Goal: Task Accomplishment & Management: Use online tool/utility

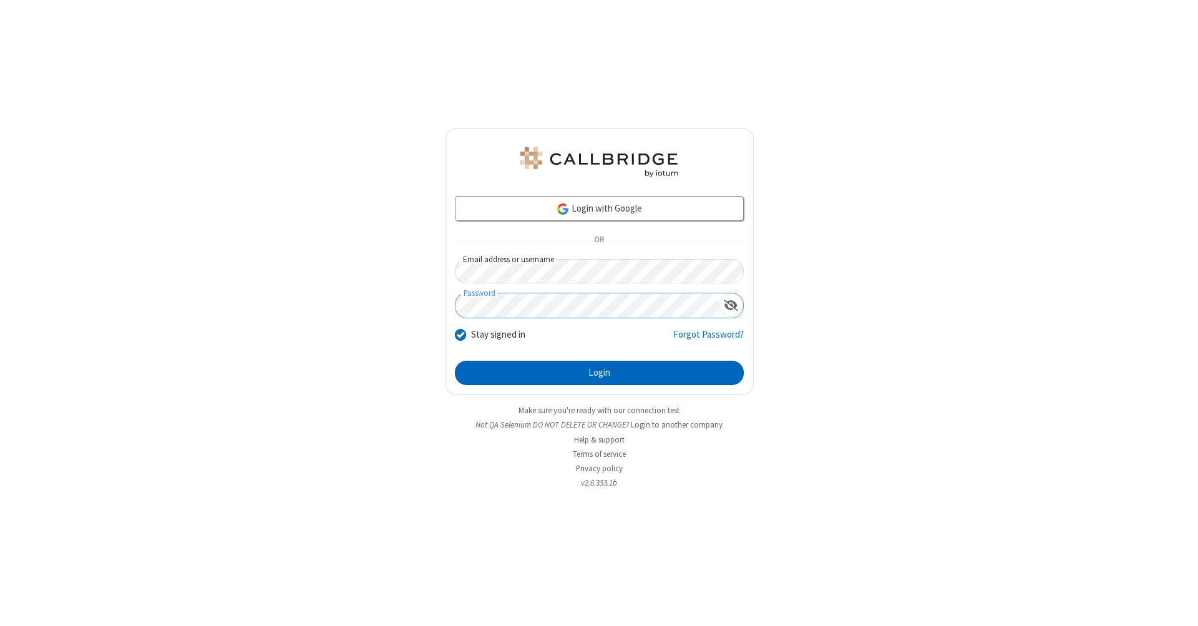
click at [599, 373] on button "Login" at bounding box center [599, 373] width 289 height 25
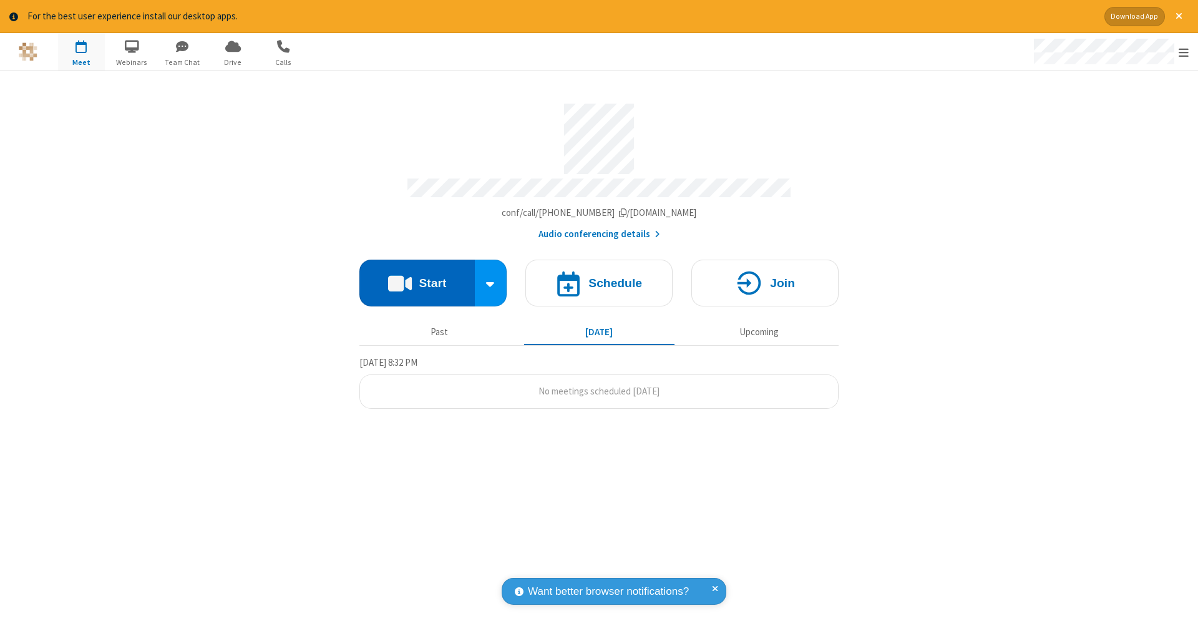
click at [417, 276] on button "Start" at bounding box center [416, 283] width 115 height 47
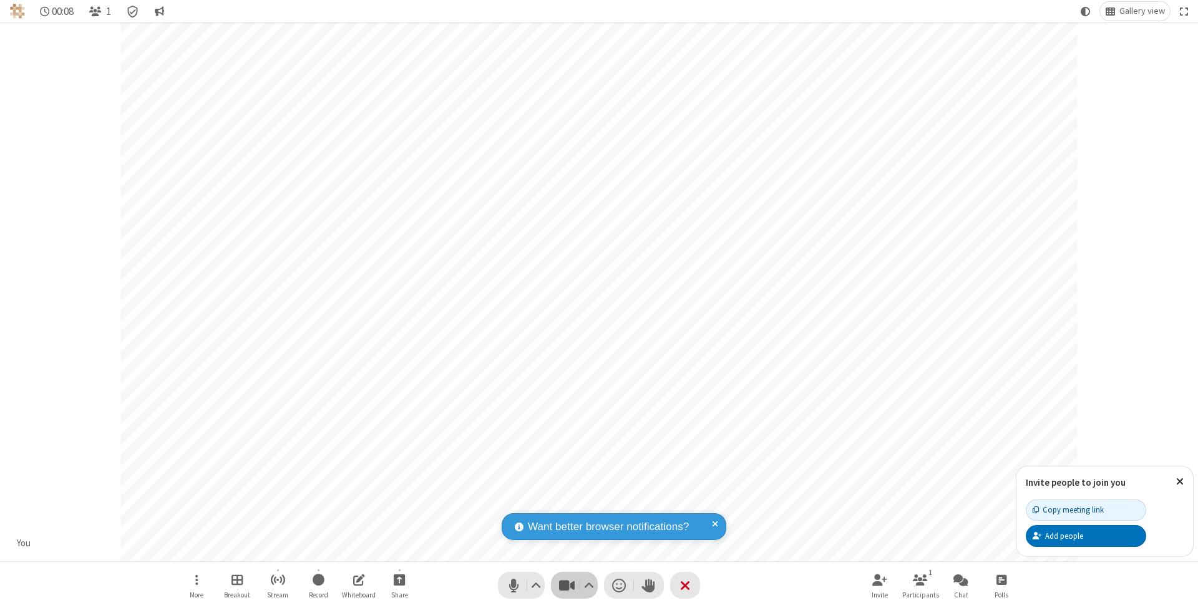
click at [566, 585] on span "Stop video (⌘+Shift+V)" at bounding box center [566, 585] width 19 height 18
click at [566, 585] on span "Start video (⌘+Shift+V)" at bounding box center [566, 585] width 19 height 18
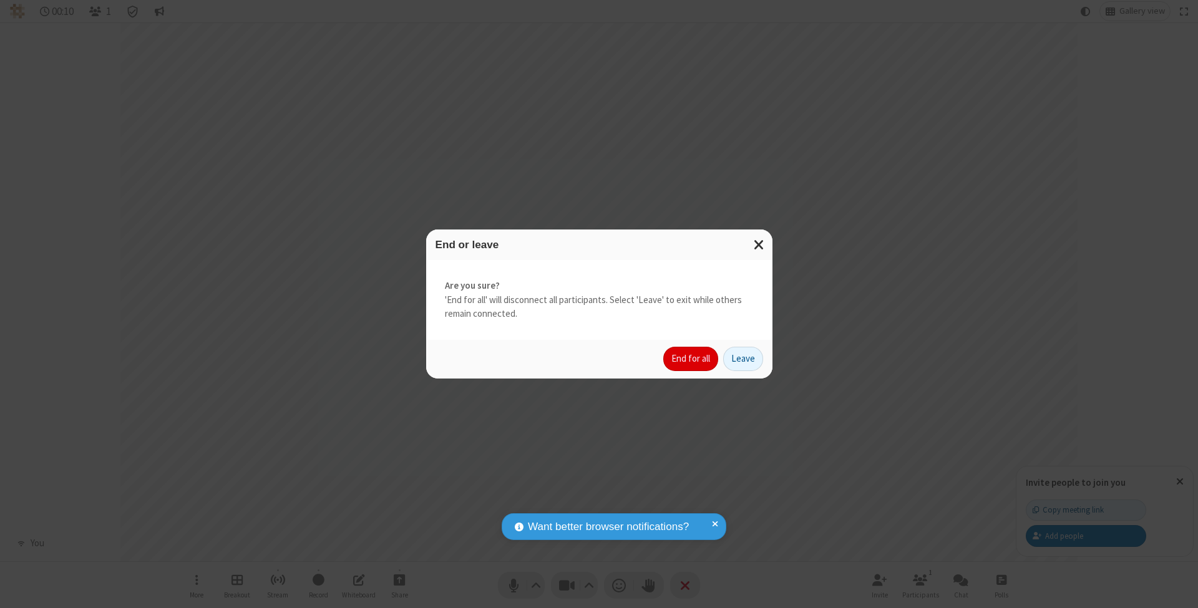
click at [691, 358] on button "End for all" at bounding box center [690, 359] width 55 height 25
